Goal: Transaction & Acquisition: Purchase product/service

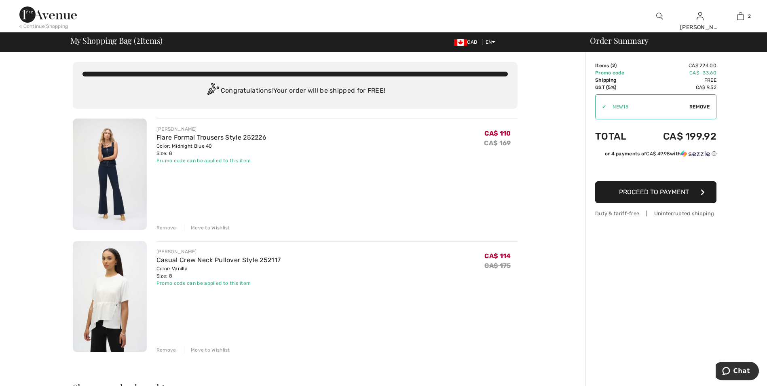
scroll to position [40, 0]
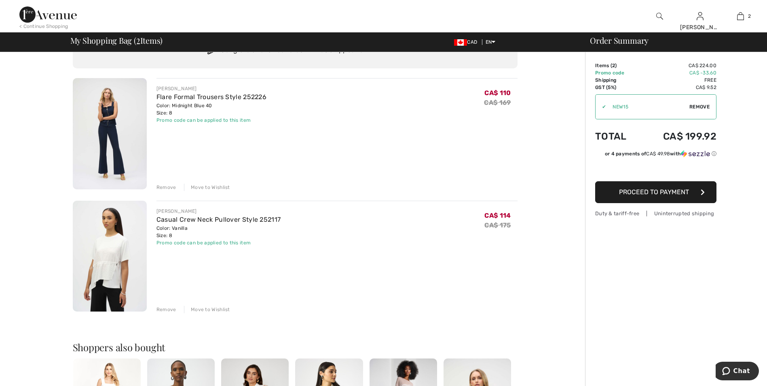
click at [225, 310] on div "Move to Wishlist" at bounding box center [207, 309] width 46 height 7
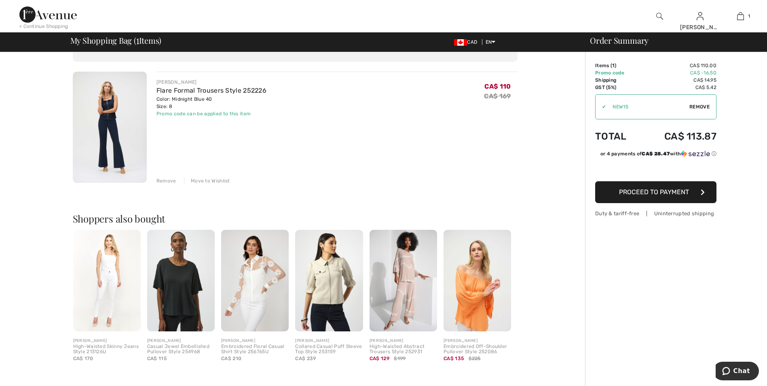
scroll to position [0, 0]
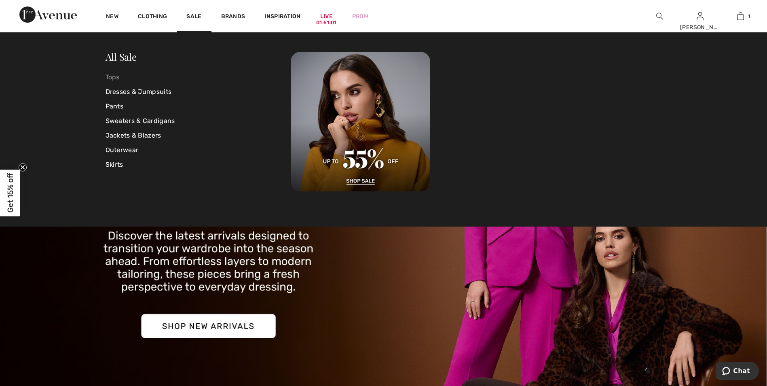
click at [116, 78] on link "Tops" at bounding box center [199, 77] width 186 height 15
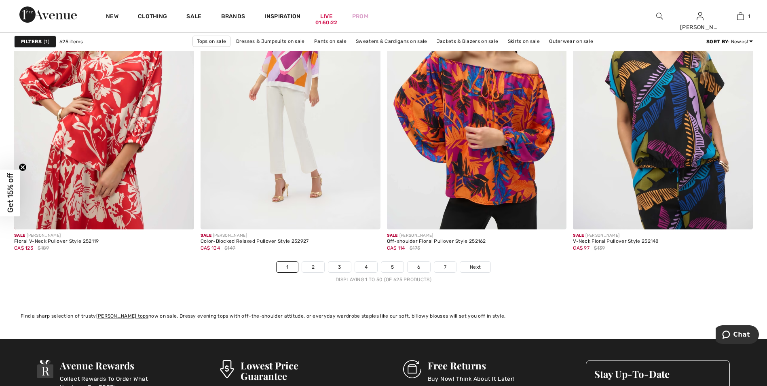
scroll to position [4528, 0]
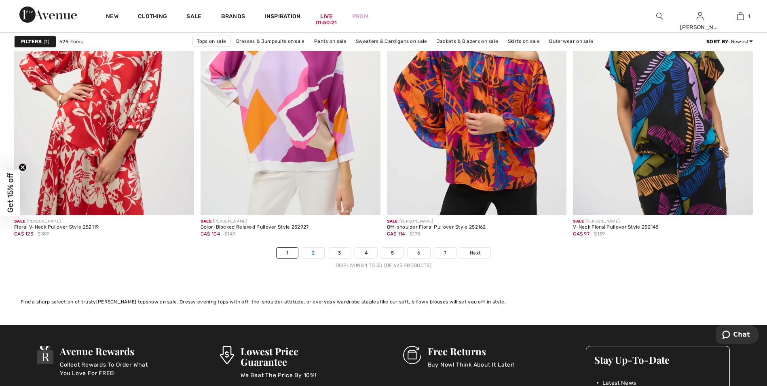
click at [315, 251] on link "2" at bounding box center [313, 252] width 22 height 11
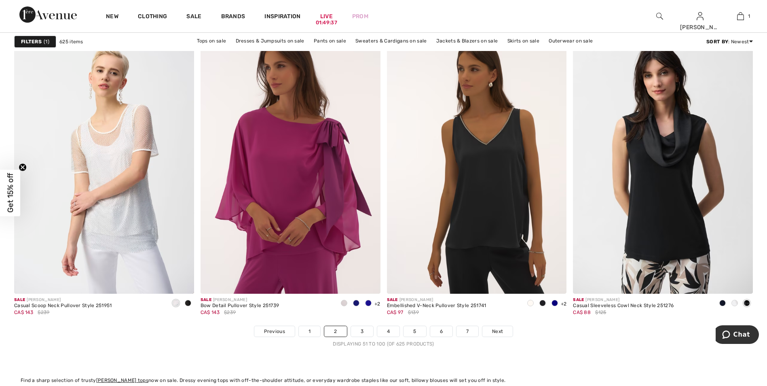
scroll to position [4487, 0]
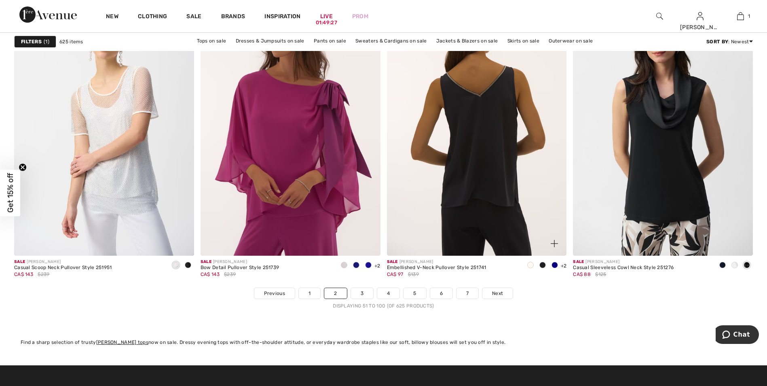
click at [490, 176] on img at bounding box center [477, 121] width 180 height 270
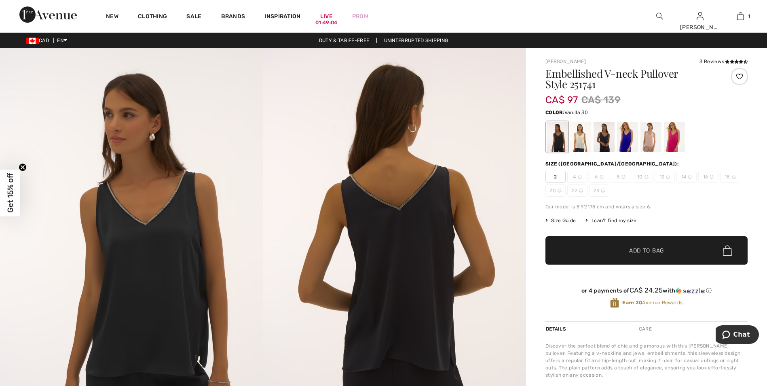
click at [579, 143] on div at bounding box center [580, 137] width 21 height 30
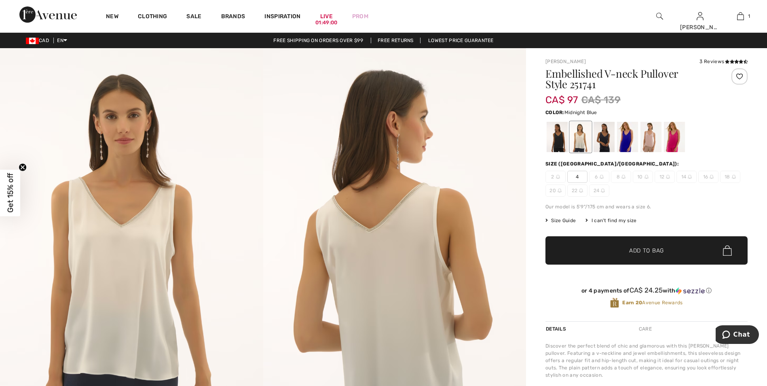
click at [607, 145] on div at bounding box center [603, 137] width 21 height 30
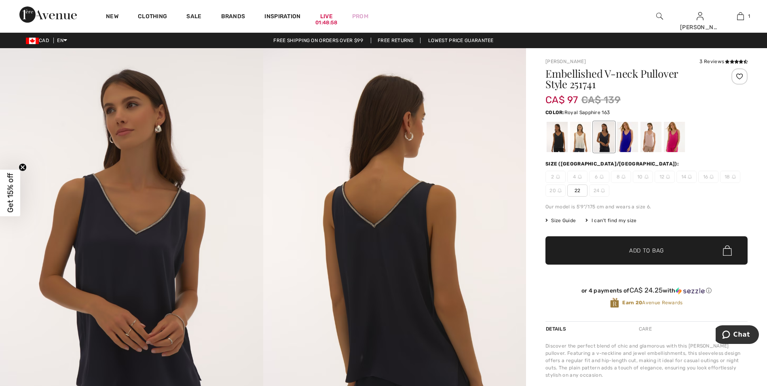
click at [626, 144] on div at bounding box center [627, 137] width 21 height 30
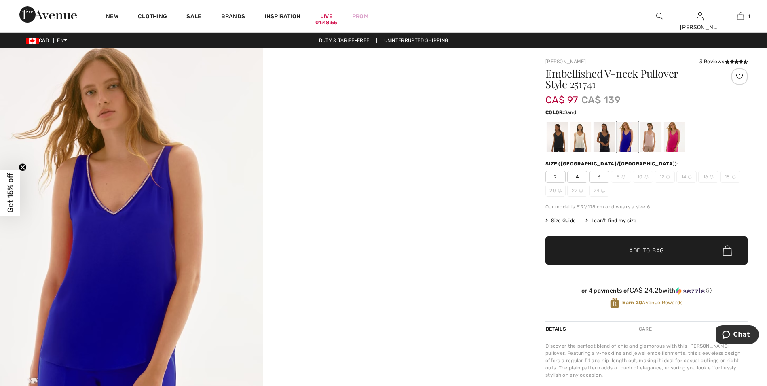
click at [648, 144] on div at bounding box center [650, 137] width 21 height 30
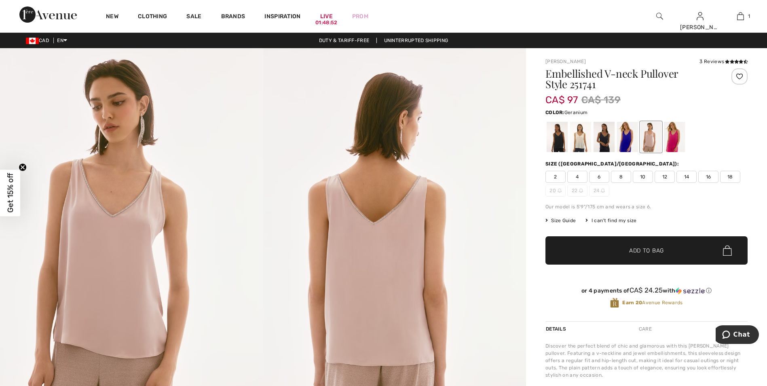
click at [671, 144] on div at bounding box center [674, 137] width 21 height 30
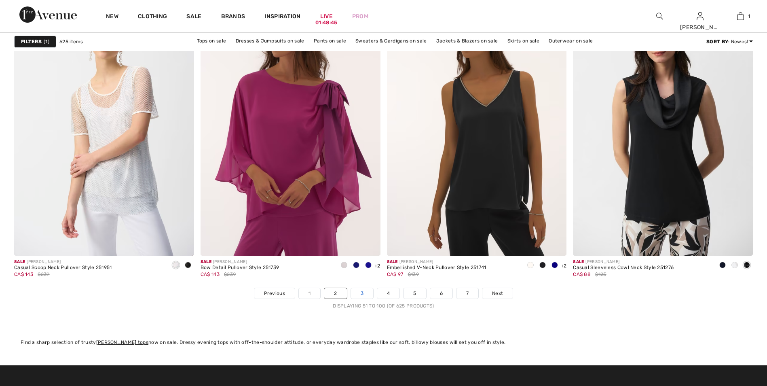
scroll to position [4487, 0]
click at [359, 293] on link "3" at bounding box center [362, 293] width 22 height 11
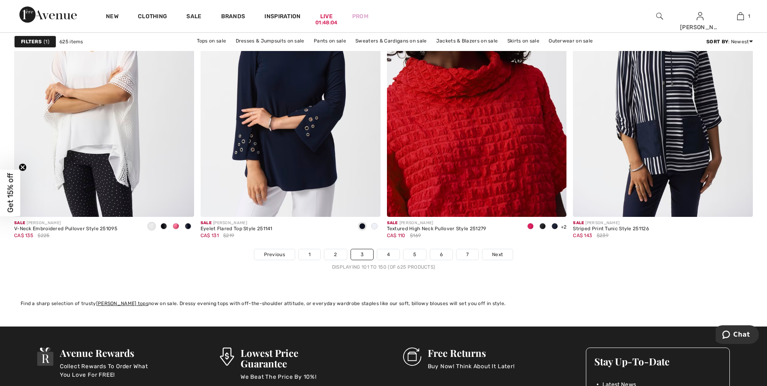
scroll to position [4528, 0]
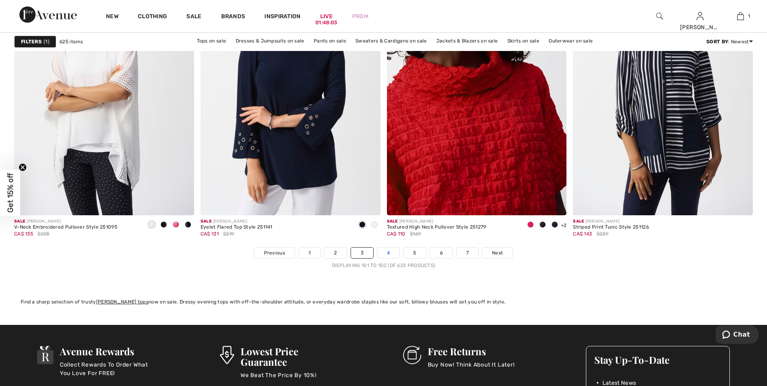
click at [390, 253] on link "4" at bounding box center [388, 252] width 22 height 11
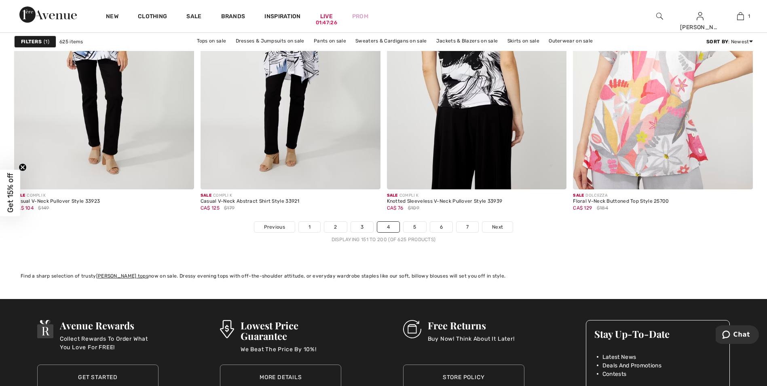
scroll to position [4568, 0]
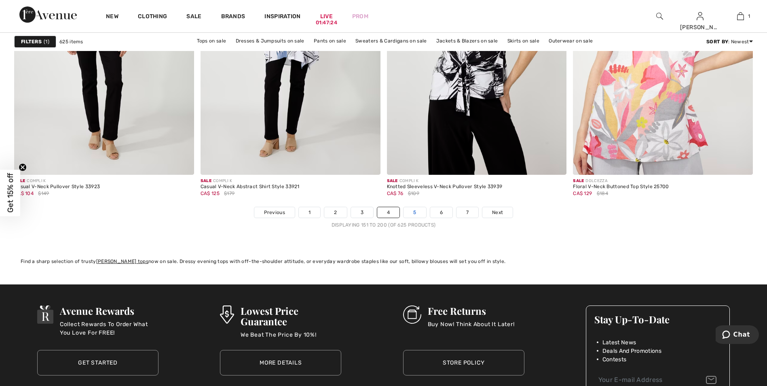
click at [410, 212] on link "5" at bounding box center [414, 212] width 22 height 11
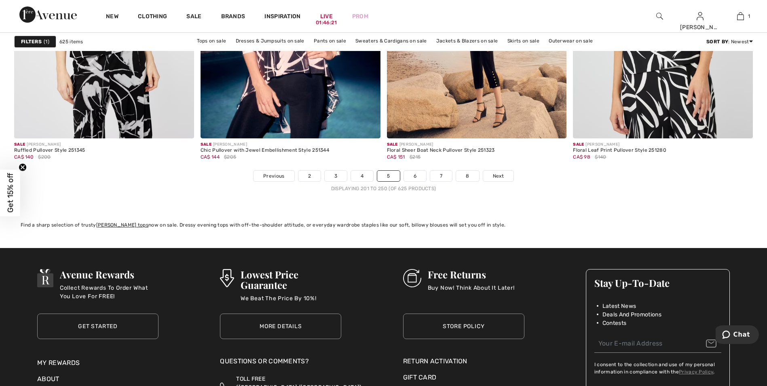
scroll to position [4609, 0]
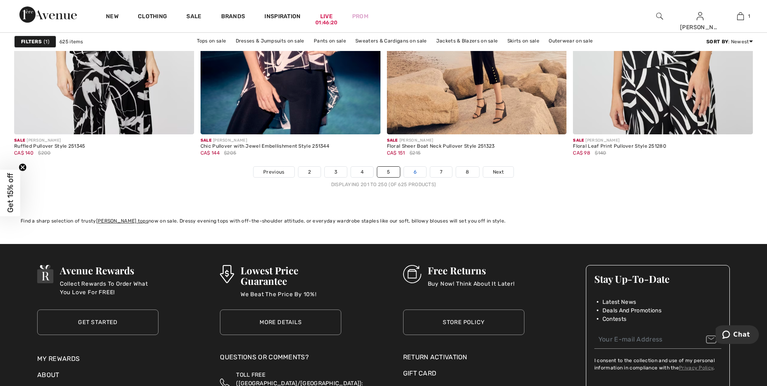
click at [413, 174] on link "6" at bounding box center [415, 172] width 22 height 11
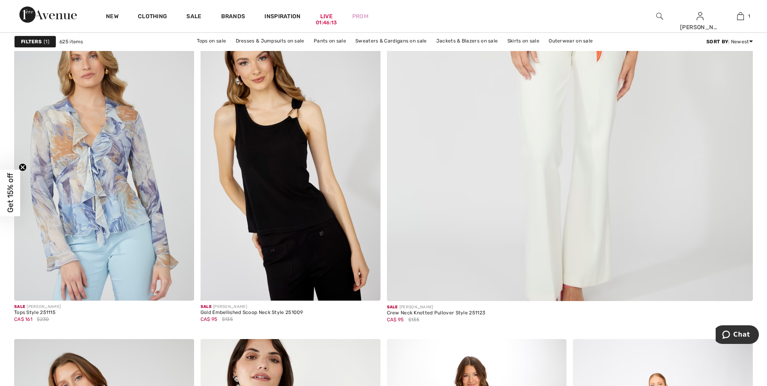
scroll to position [404, 0]
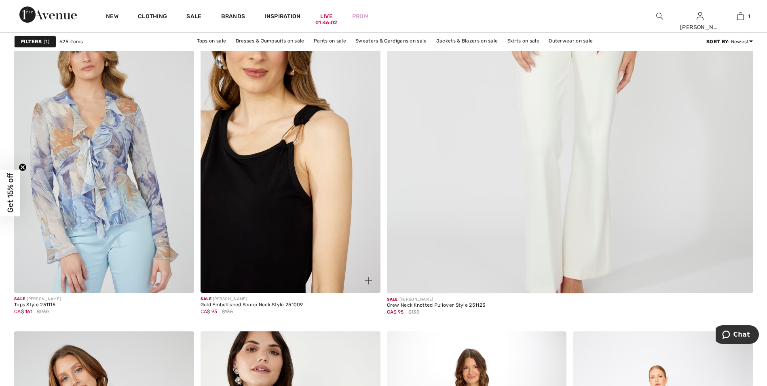
click at [280, 199] on img at bounding box center [291, 158] width 180 height 270
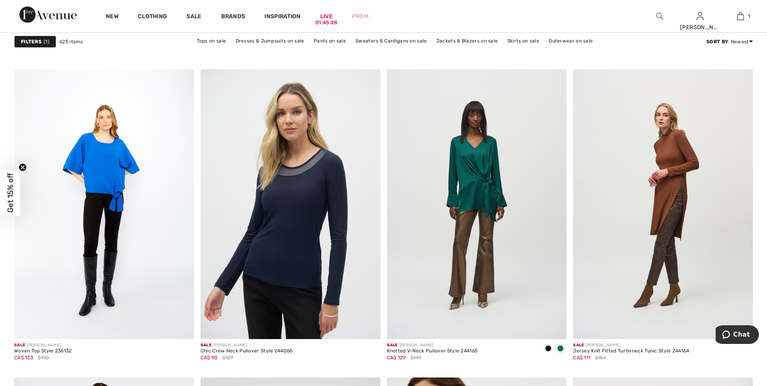
scroll to position [3800, 0]
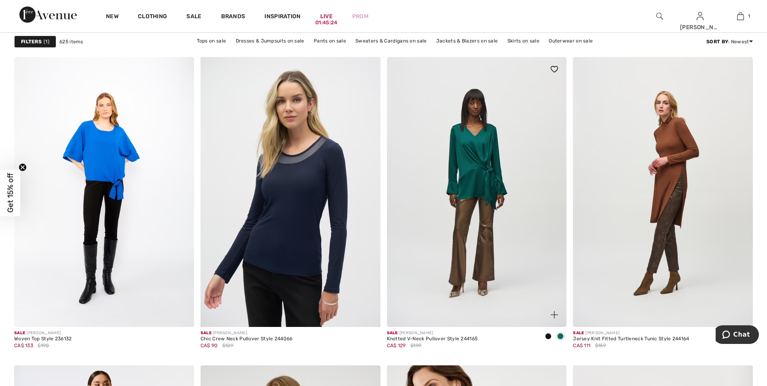
click at [471, 189] on img at bounding box center [477, 192] width 180 height 270
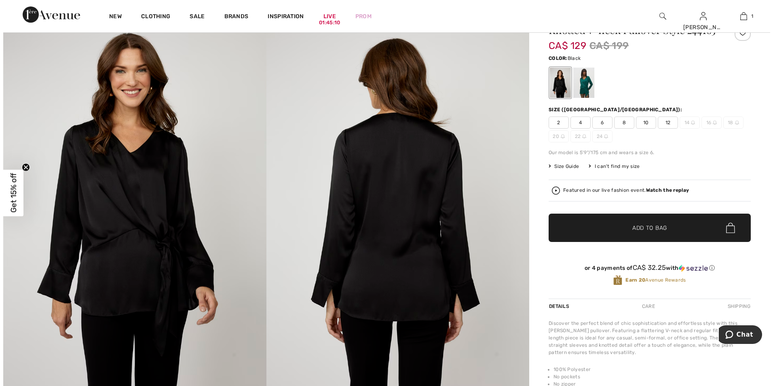
scroll to position [40, 0]
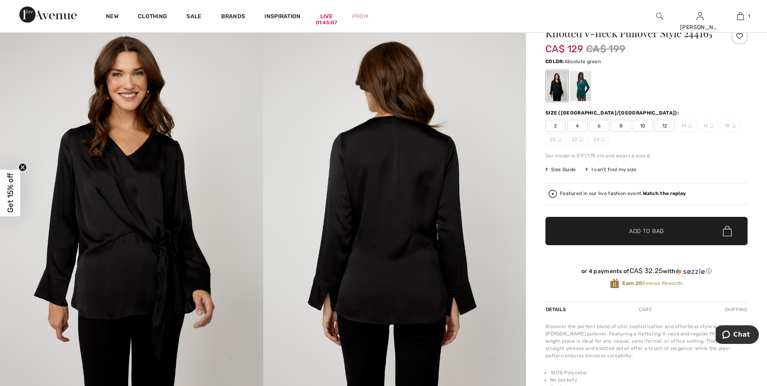
click at [582, 101] on div at bounding box center [580, 86] width 21 height 30
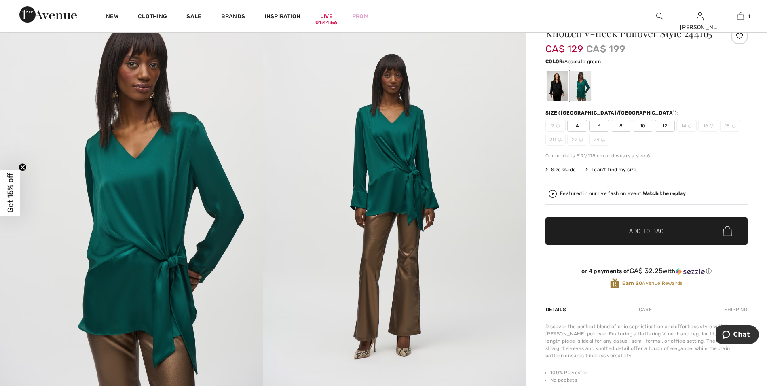
click at [646, 196] on strong "Watch the replay" at bounding box center [664, 193] width 43 height 6
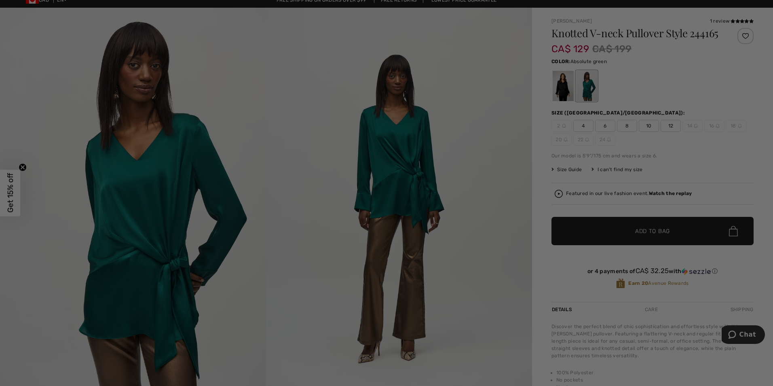
scroll to position [0, 0]
